Goal: Transaction & Acquisition: Purchase product/service

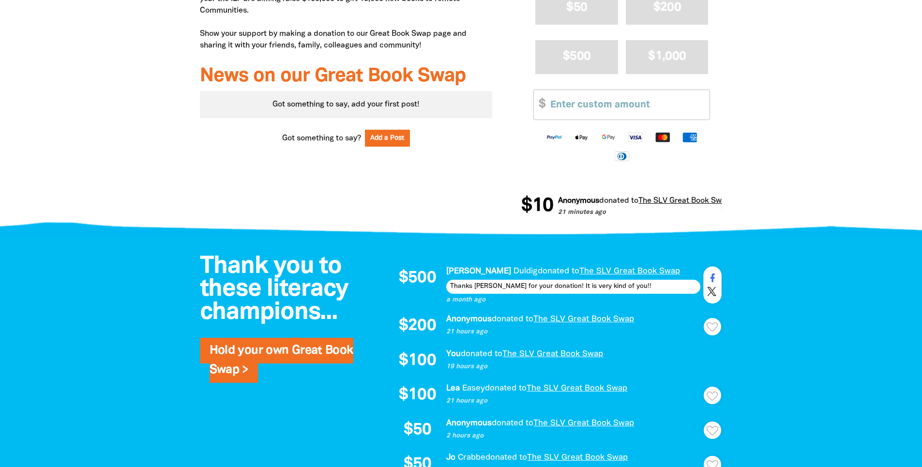
scroll to position [435, 0]
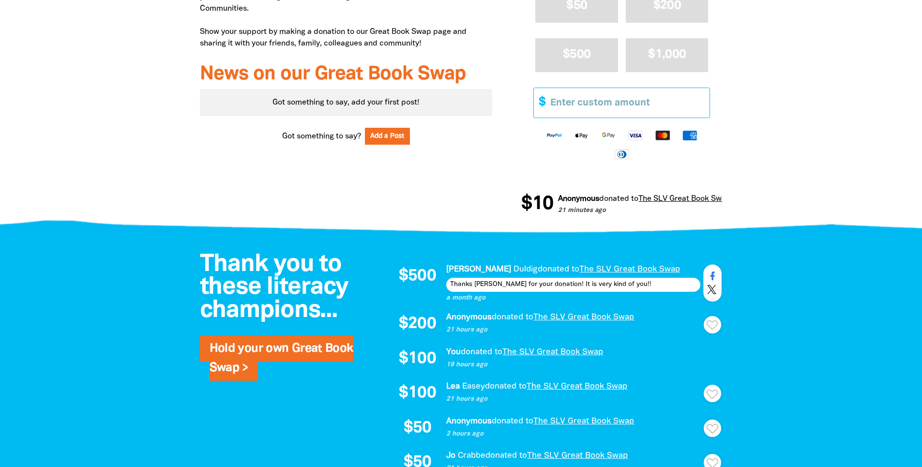
click at [626, 105] on input "Other Amount" at bounding box center [626, 103] width 166 height 30
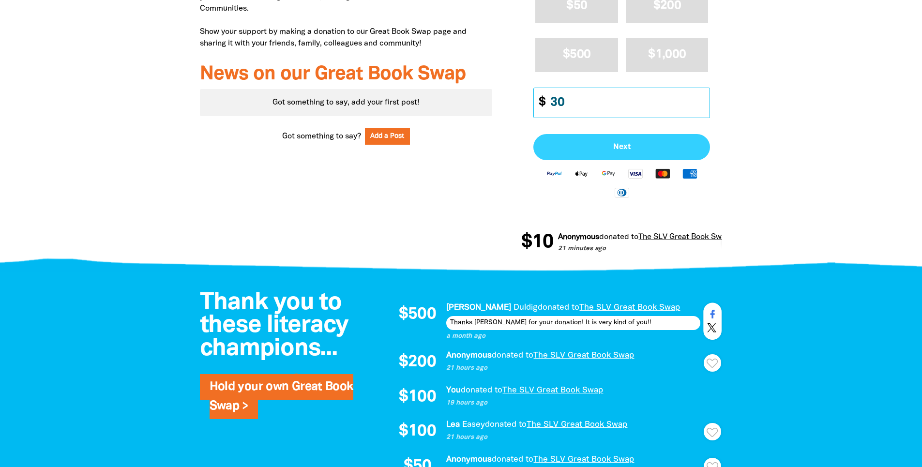
type input "30"
click at [626, 147] on span "Next" at bounding box center [621, 147] width 155 height 8
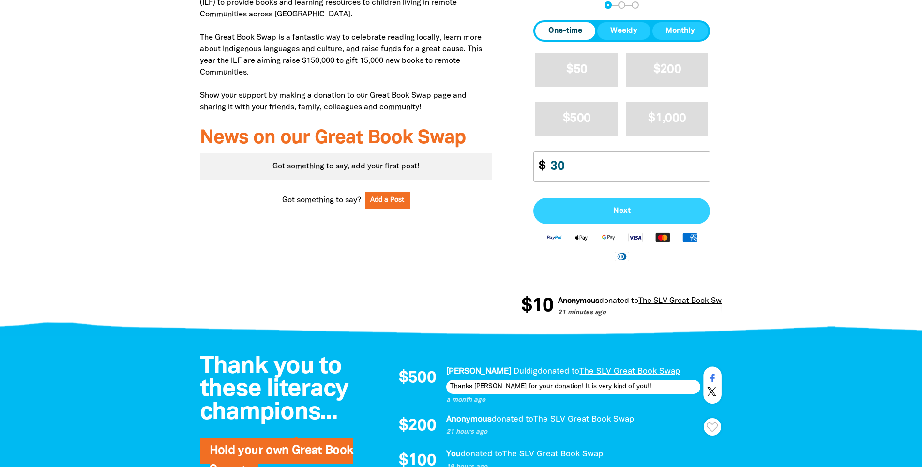
select select "AU"
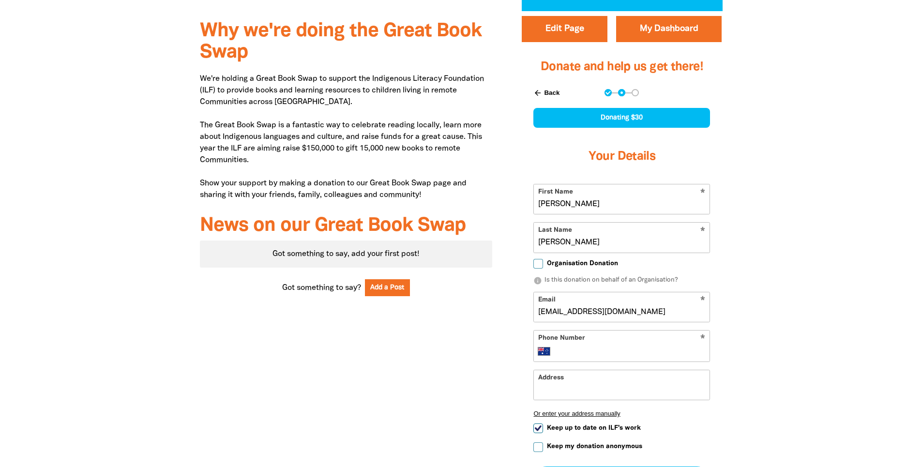
scroll to position [273, 0]
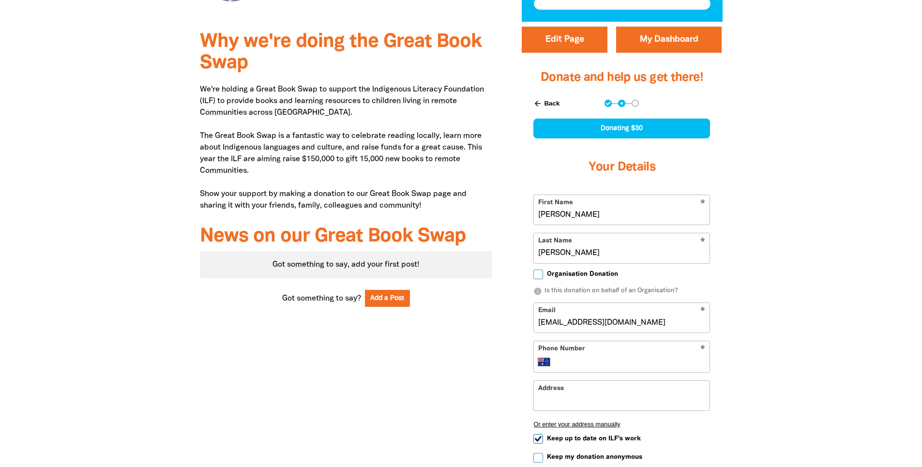
click at [538, 274] on input "Organisation Donation" at bounding box center [538, 275] width 10 height 10
checkbox input "true"
select select "AU"
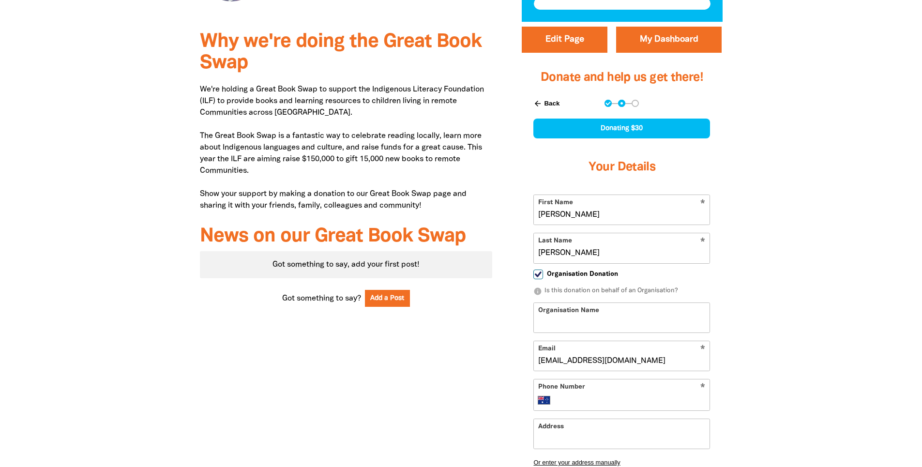
click at [538, 273] on input "Organisation Donation" at bounding box center [538, 275] width 10 height 10
checkbox input "false"
select select "AU"
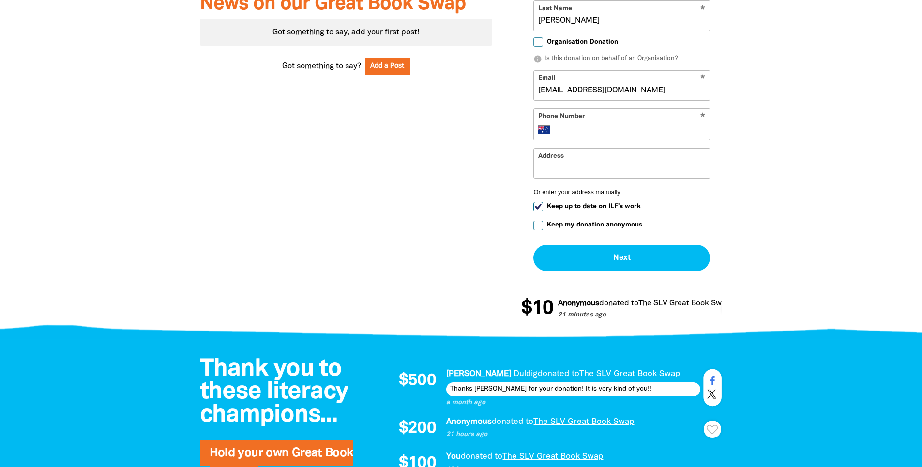
scroll to position [515, 0]
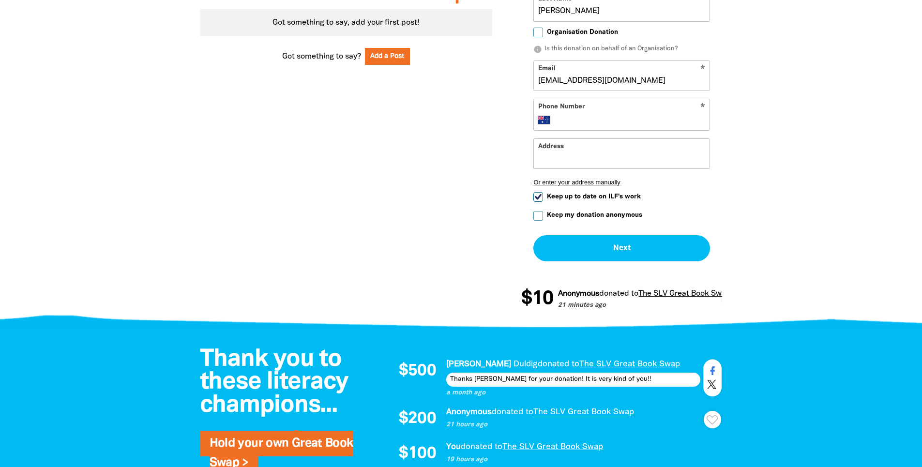
click at [539, 195] on input "Keep up to date on ILF's work" at bounding box center [538, 197] width 10 height 10
checkbox input "false"
click at [537, 218] on input "Keep my donation anonymous" at bounding box center [538, 216] width 10 height 10
checkbox input "true"
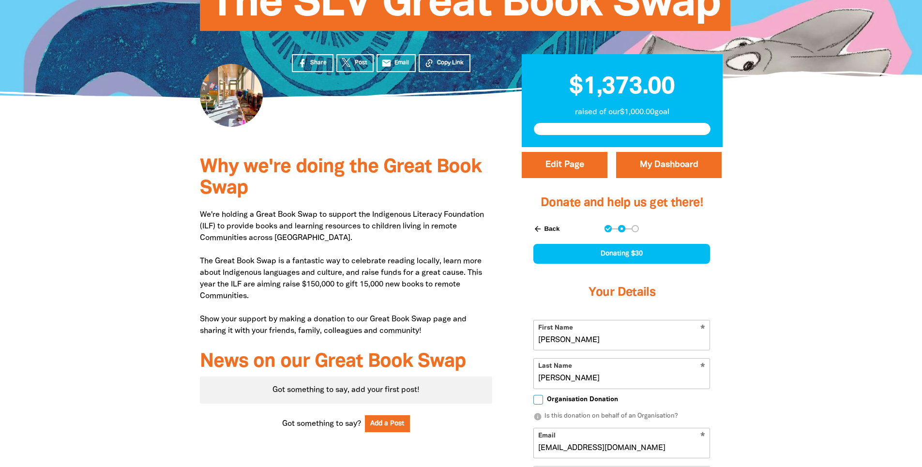
scroll to position [273, 0]
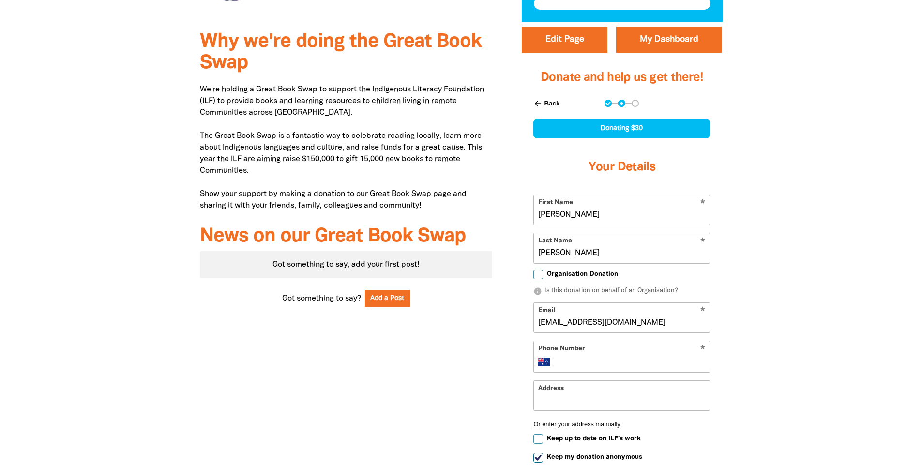
drag, startPoint x: 576, startPoint y: 217, endPoint x: 481, endPoint y: 210, distance: 94.6
click at [481, 210] on div "Why we're doing the Great Book Swap We're holding a Great Book Swap to support …" at bounding box center [461, 294] width 581 height 544
type input "SLV"
type input "Staff"
drag, startPoint x: 555, startPoint y: 210, endPoint x: 528, endPoint y: 214, distance: 27.3
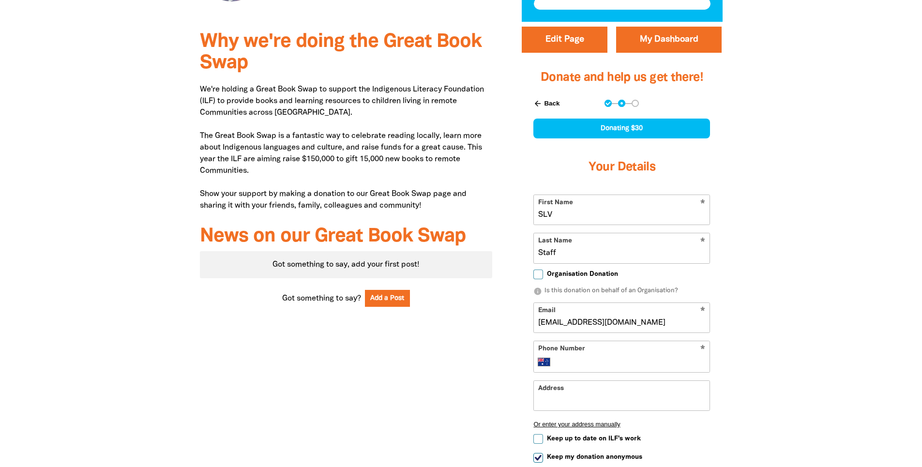
click at [528, 214] on div "arrow_back Back Step 1 Step 2 Step 3 Donating $30 Your Details * First Name SLV…" at bounding box center [621, 302] width 201 height 428
type input "Various"
type input "SLV Staff"
click at [784, 287] on div at bounding box center [461, 294] width 922 height 544
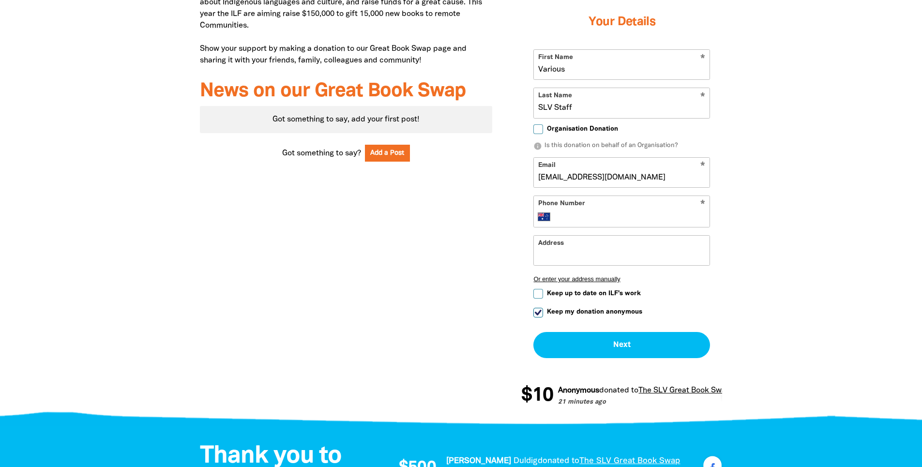
click at [634, 220] on input "Phone Number" at bounding box center [631, 217] width 148 height 12
type input "0405 348 495"
click at [394, 303] on div "Why we're doing the Great Book Swap We're holding a Great Book Swap to support …" at bounding box center [346, 149] width 322 height 544
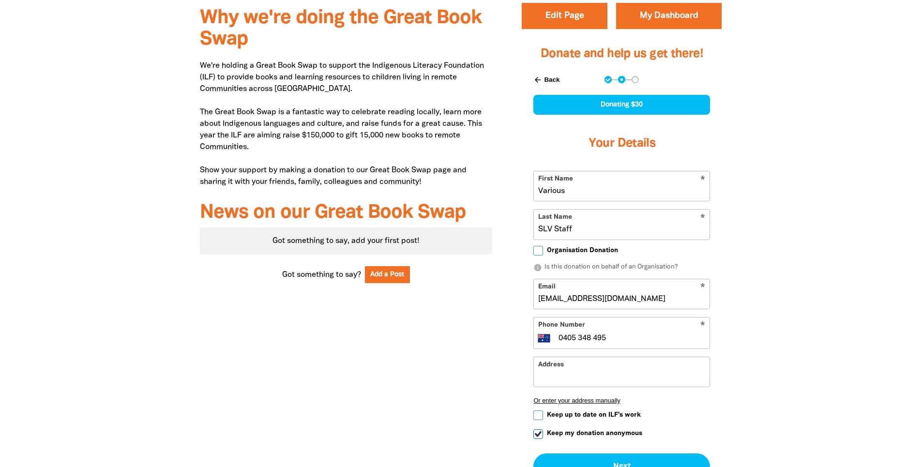
scroll to position [370, 0]
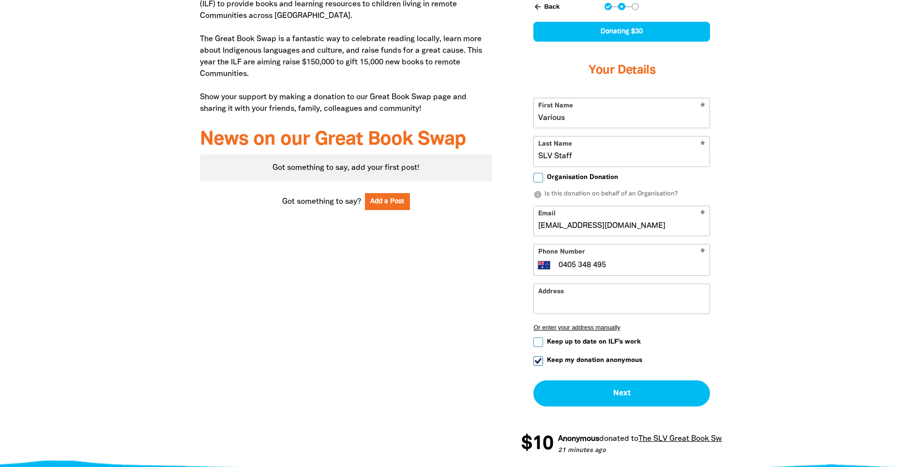
click at [541, 357] on form "* First Name Various * Last Name SLV Staff Organisation Donation info Is this d…" at bounding box center [621, 252] width 177 height 309
click at [539, 362] on input "Keep my donation anonymous" at bounding box center [538, 361] width 10 height 10
checkbox input "false"
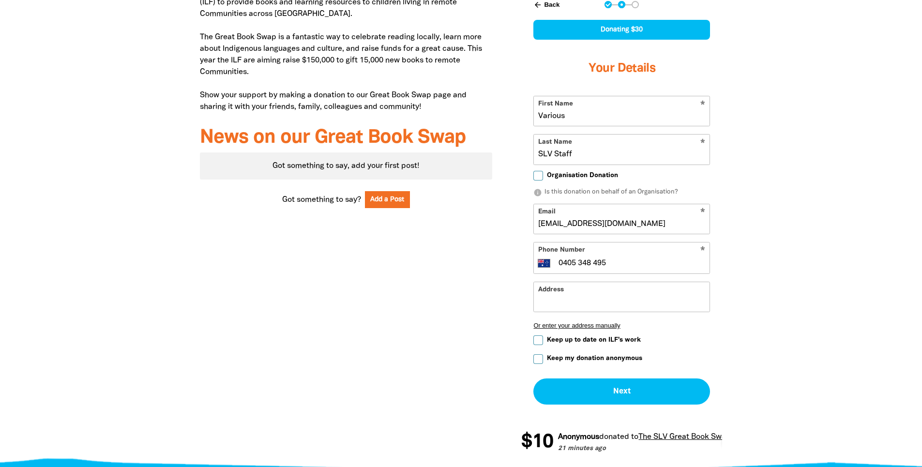
scroll to position [515, 0]
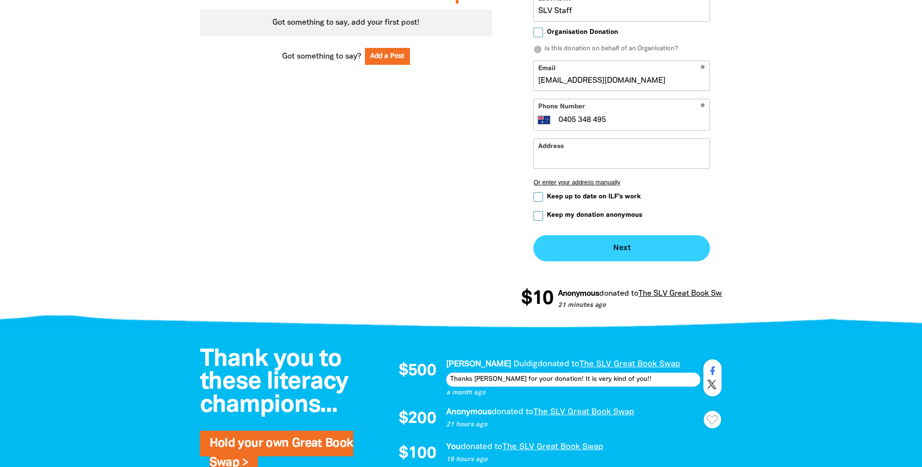
click at [633, 251] on button "Next chevron_right" at bounding box center [621, 248] width 177 height 26
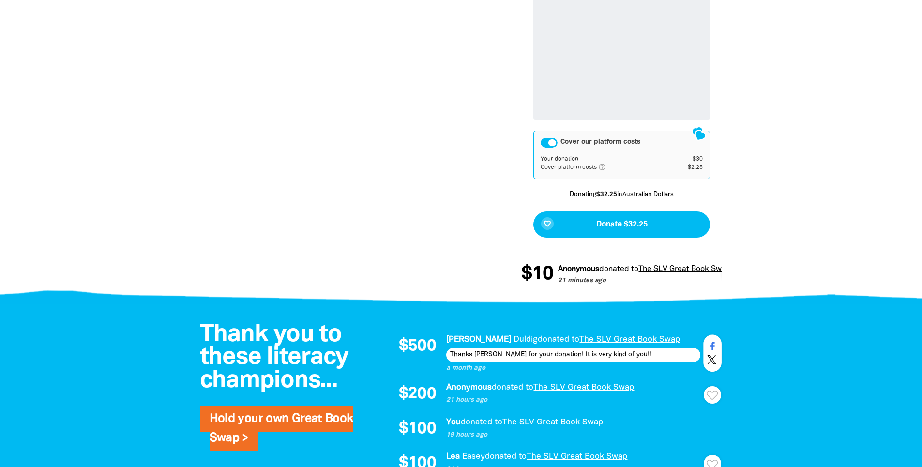
scroll to position [632, 0]
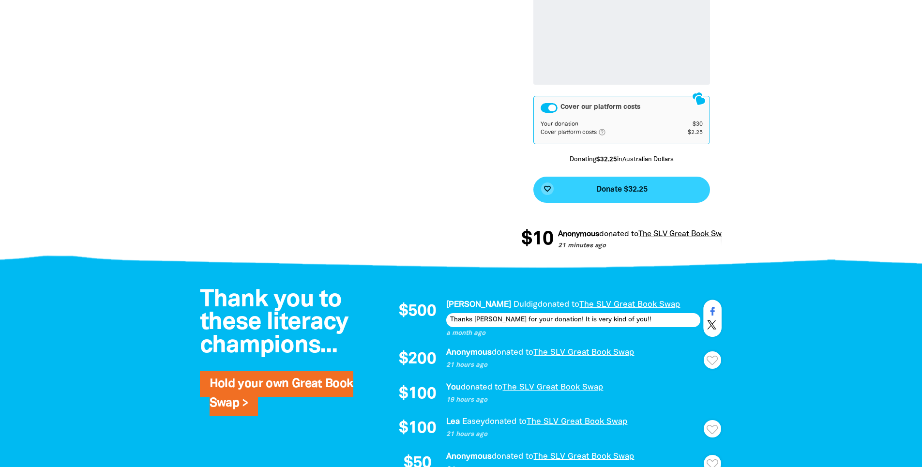
click at [659, 189] on button "favorite_border Donate $32.25" at bounding box center [621, 190] width 177 height 26
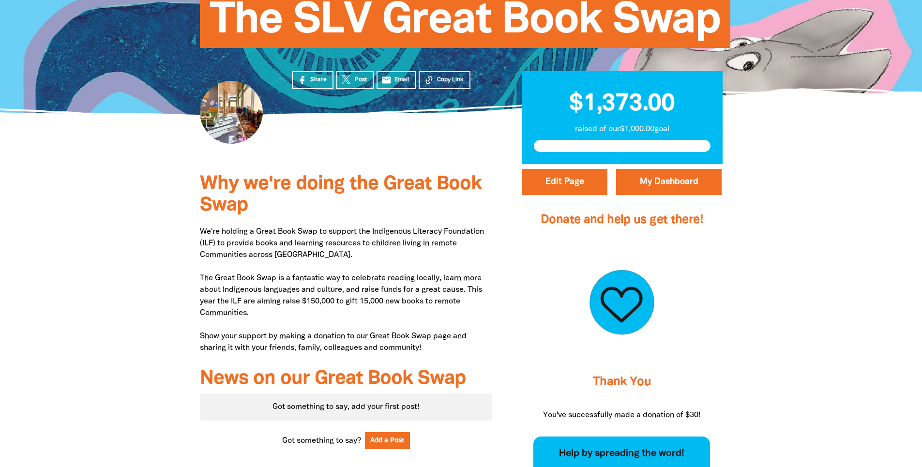
scroll to position [0, 0]
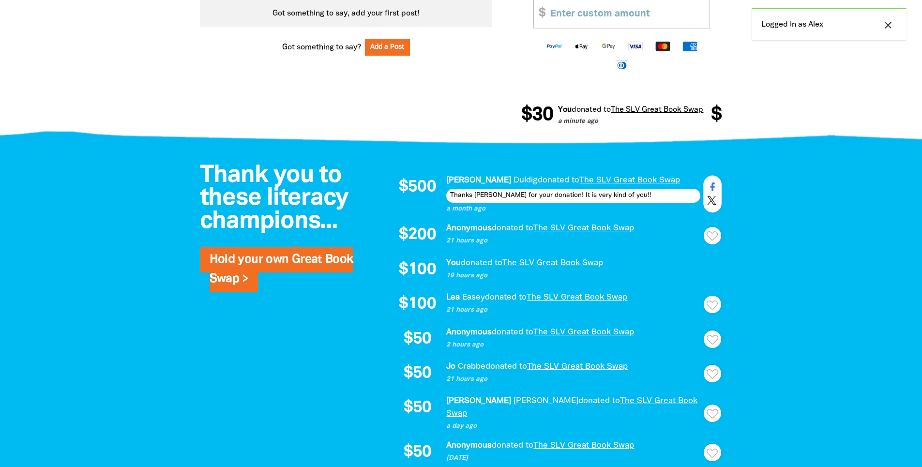
scroll to position [532, 0]
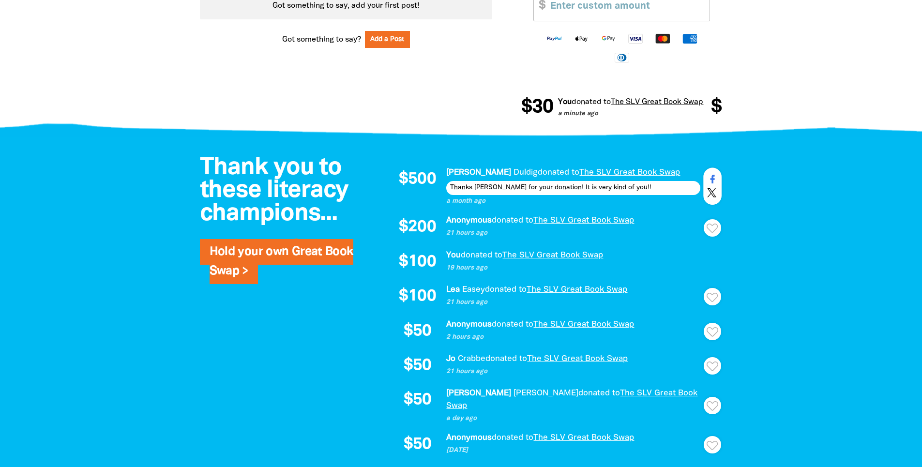
click at [418, 232] on span "$200" at bounding box center [417, 227] width 37 height 16
click at [485, 226] on p "Anonymous donated to The SLV Great Book Swap" at bounding box center [573, 220] width 254 height 13
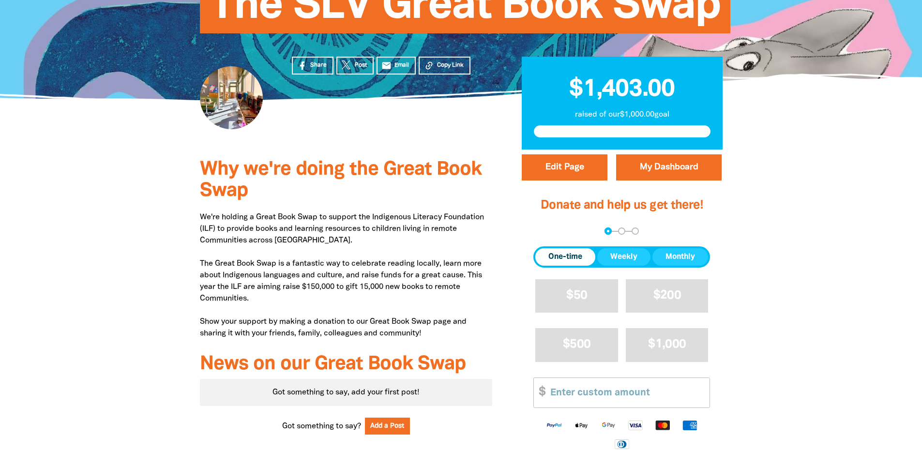
scroll to position [0, 0]
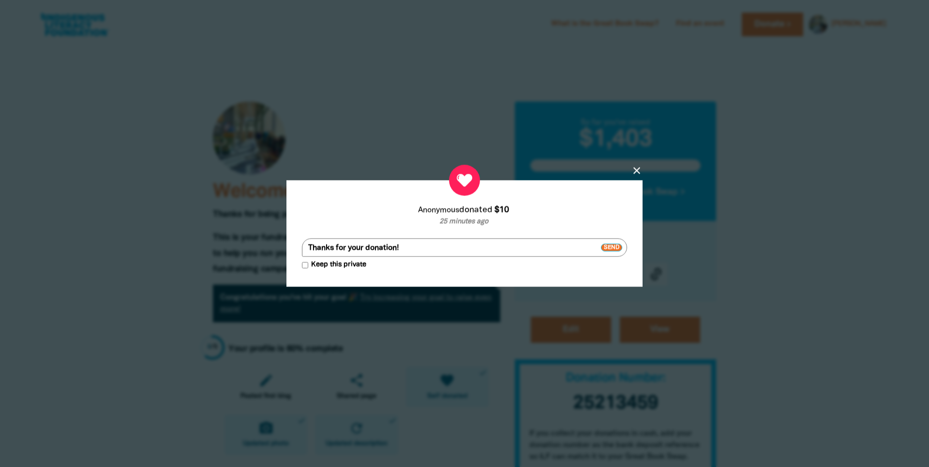
click at [637, 170] on icon "close" at bounding box center [637, 171] width 12 height 12
